Goal: Check status

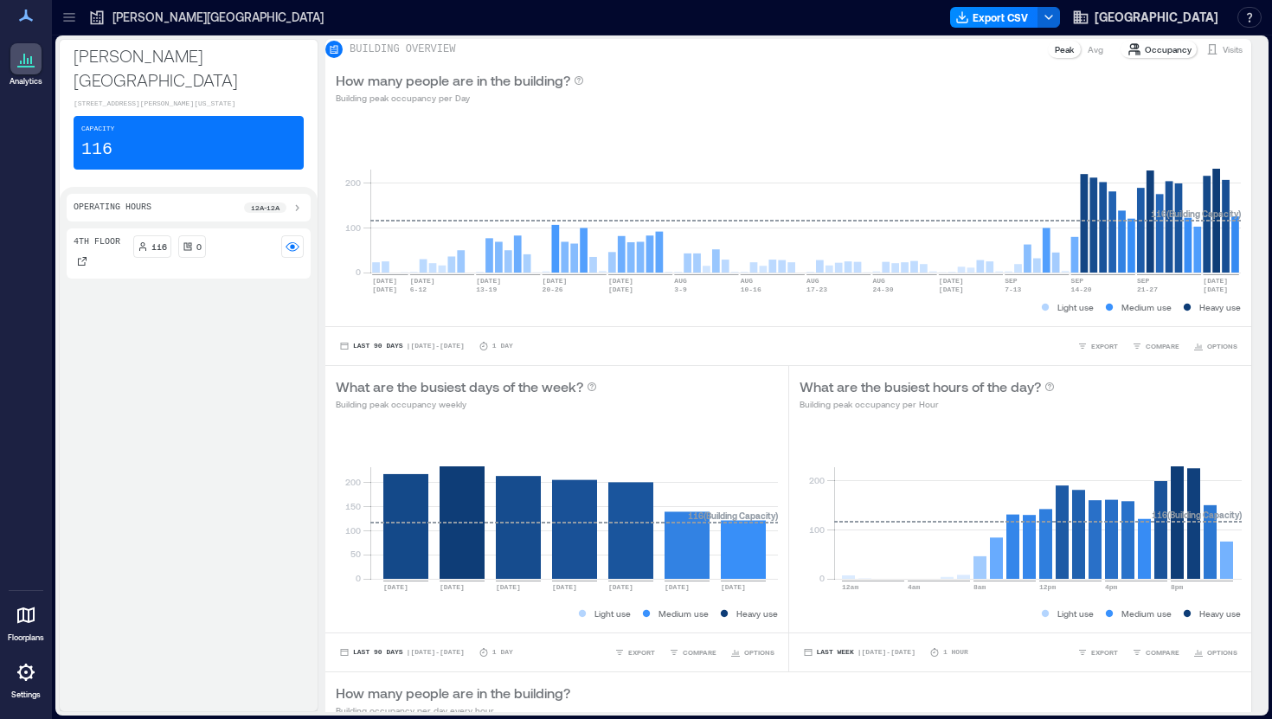
scroll to position [681, 0]
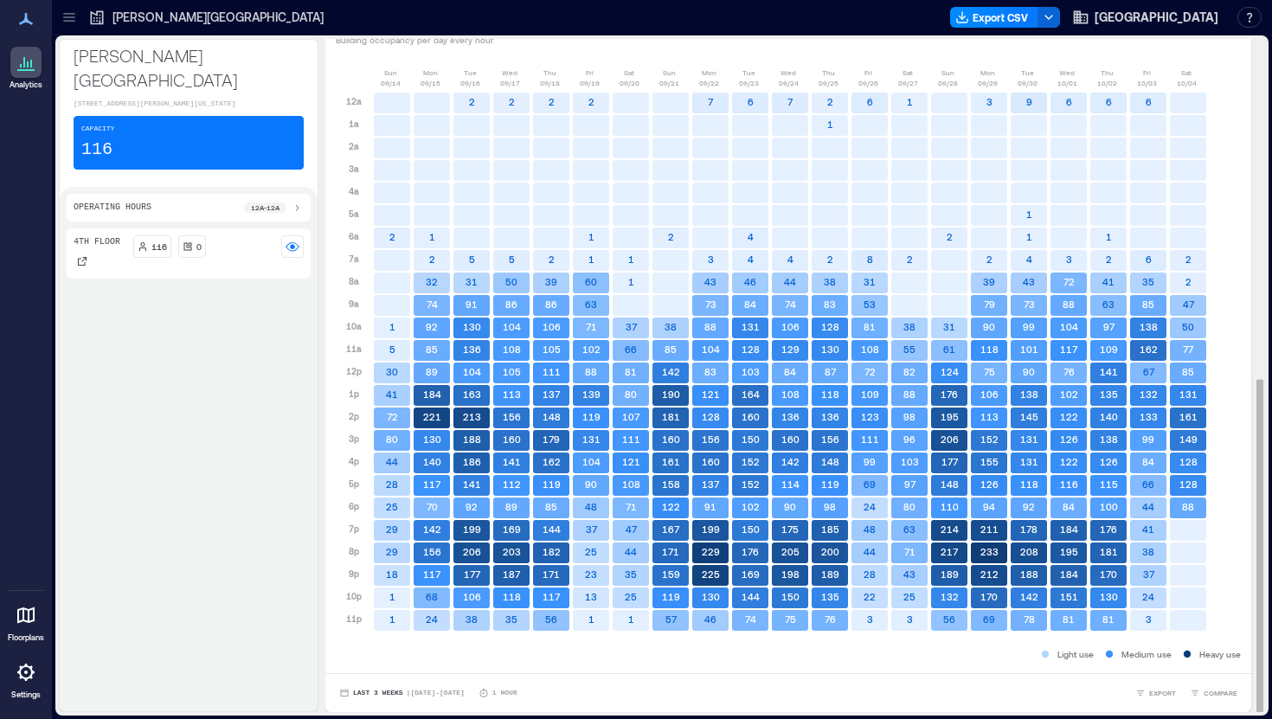
scroll to position [2, 0]
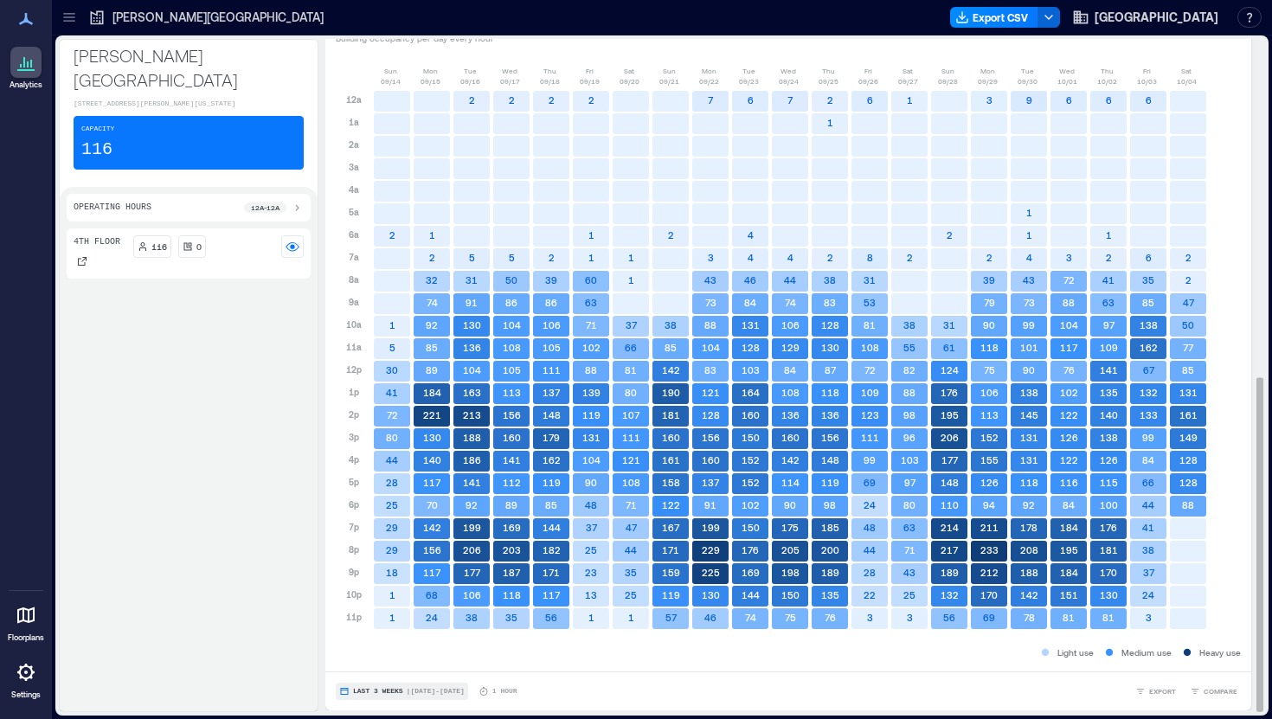
click at [388, 692] on span "Last 3 Weeks" at bounding box center [378, 692] width 50 height 0
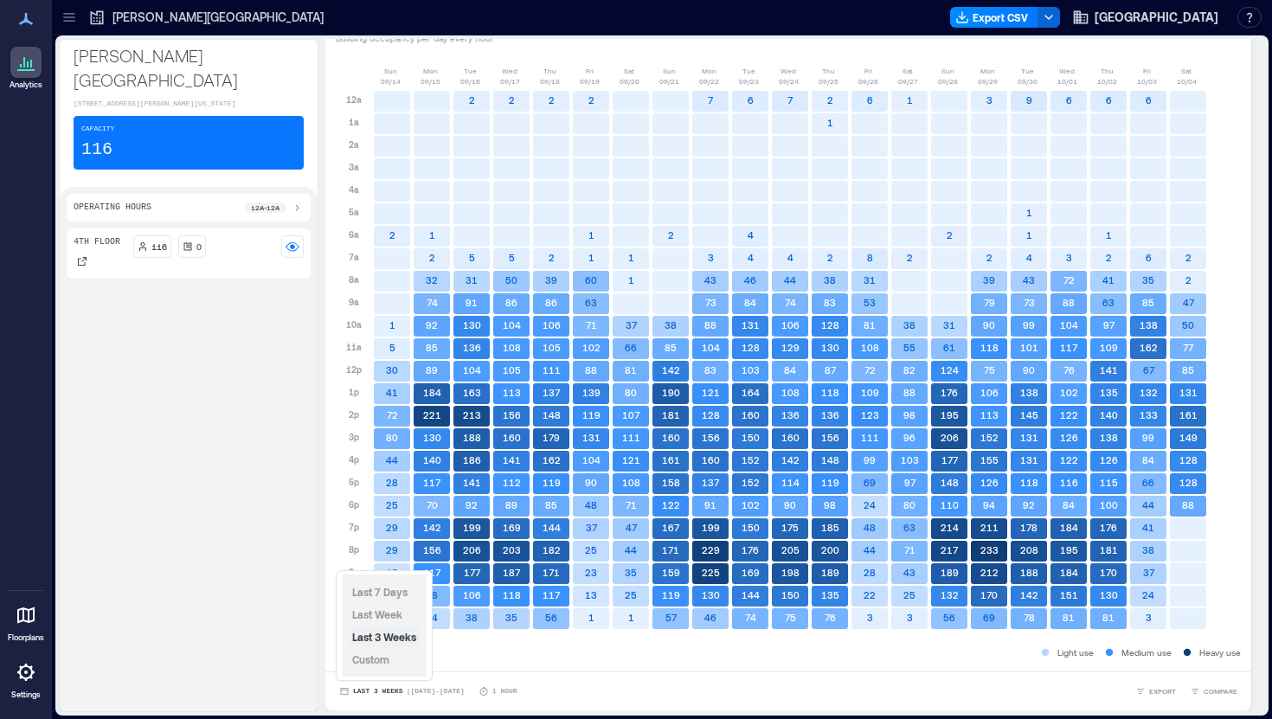
click at [392, 638] on span "Last 3 Weeks" at bounding box center [384, 637] width 64 height 12
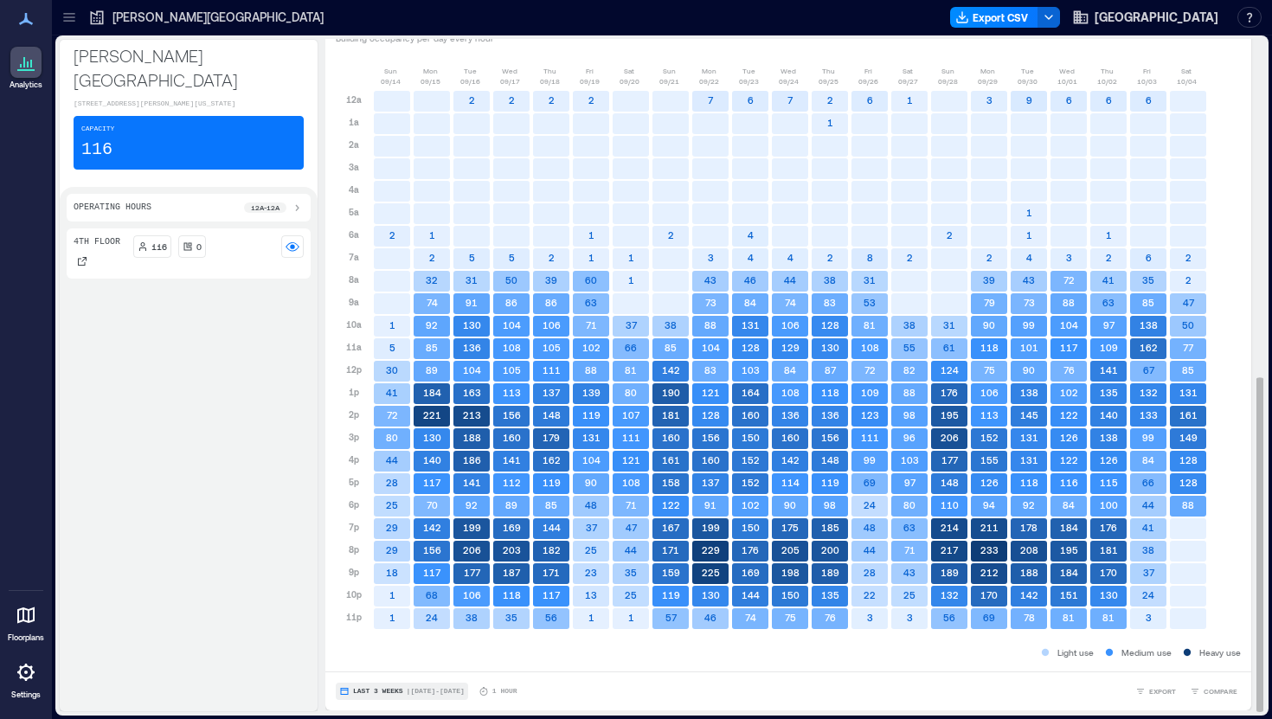
click at [391, 692] on span "Last 3 Weeks" at bounding box center [378, 692] width 50 height 0
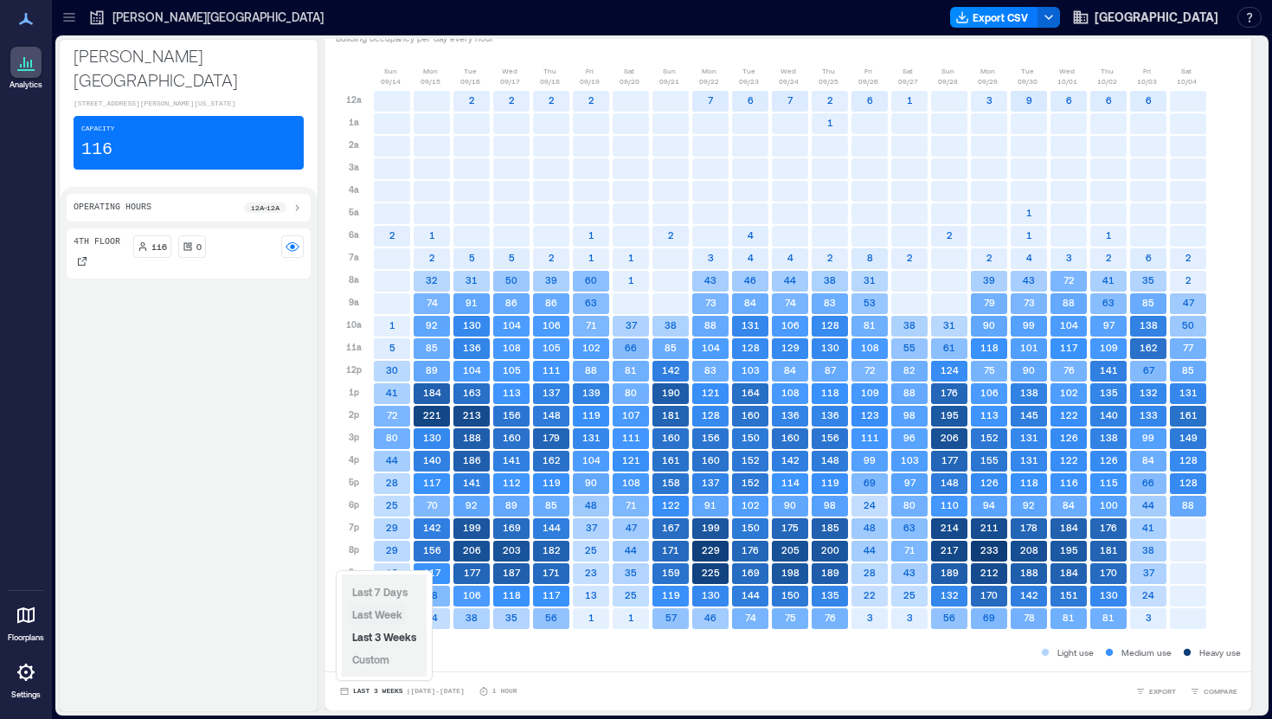
click at [389, 616] on span "Last Week" at bounding box center [377, 614] width 50 height 12
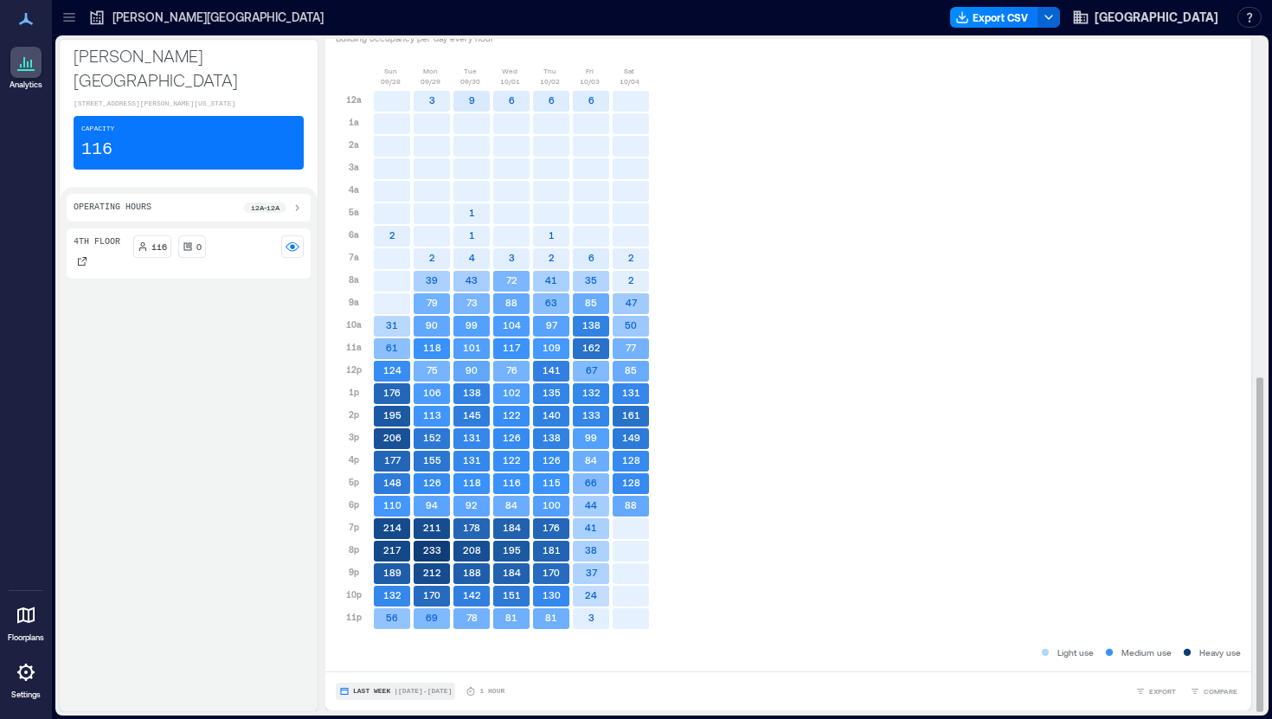
click at [383, 685] on button "Last Week | Sep 28 - Oct 4" at bounding box center [395, 691] width 119 height 17
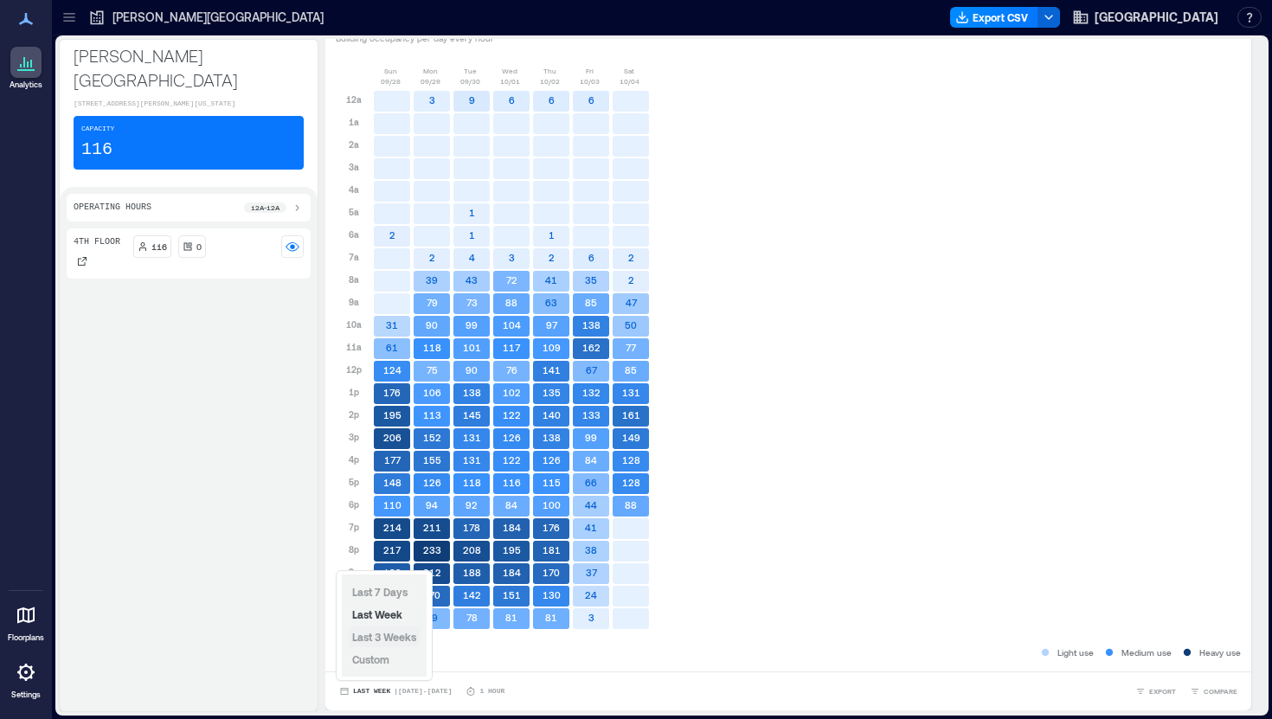
click at [390, 638] on span "Last 3 Weeks" at bounding box center [384, 637] width 64 height 12
